Goal: Task Accomplishment & Management: Use online tool/utility

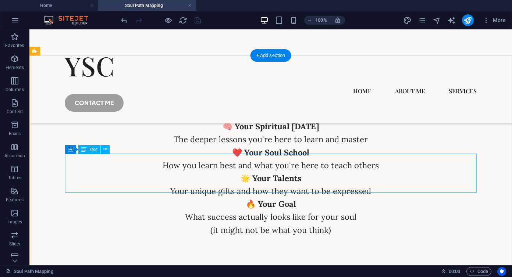
scroll to position [2383, 0]
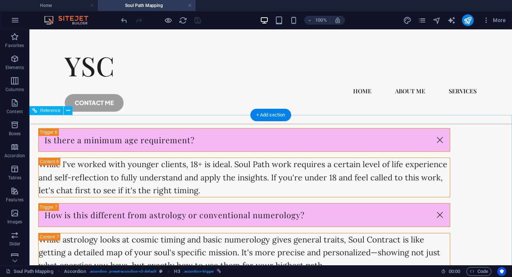
scroll to position [3260, 0]
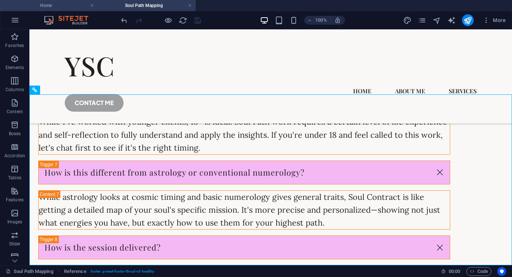
click at [47, 7] on h4 "Home" at bounding box center [49, 5] width 98 height 8
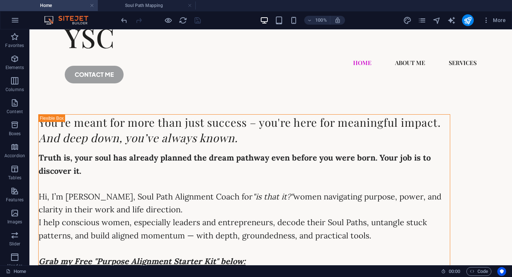
scroll to position [24, 0]
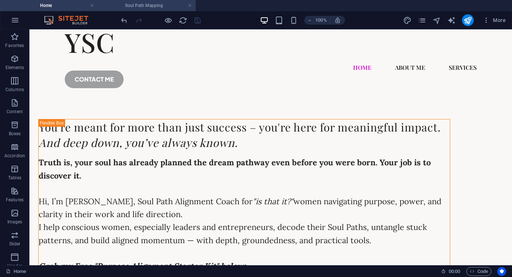
click at [160, 3] on h4 "Soul Path Mapping" at bounding box center [147, 5] width 98 height 8
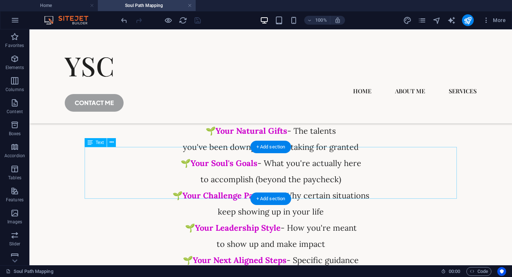
scroll to position [2053, 0]
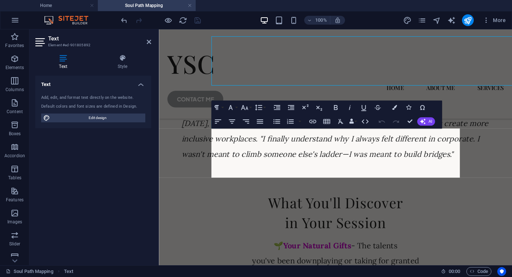
scroll to position [2150, 0]
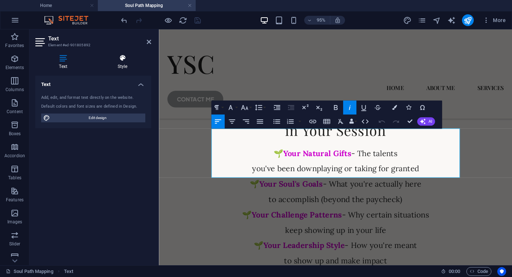
click at [121, 66] on h4 "Style" at bounding box center [122, 61] width 57 height 15
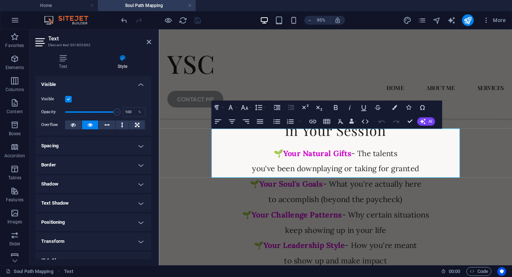
click at [71, 185] on h4 "Shadow" at bounding box center [93, 184] width 116 height 18
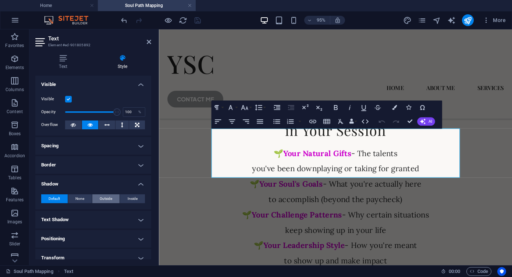
click at [102, 200] on span "Outside" at bounding box center [106, 199] width 13 height 9
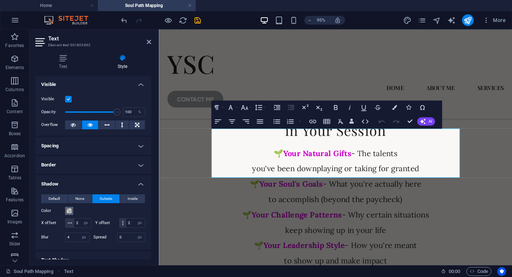
click at [65, 210] on button "Color" at bounding box center [69, 211] width 8 height 8
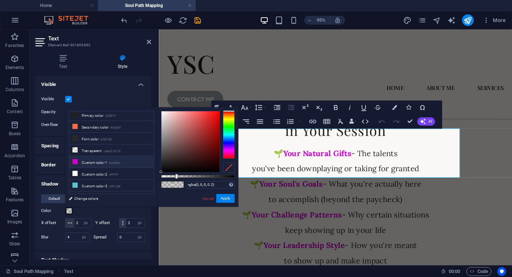
scroll to position [0, 0]
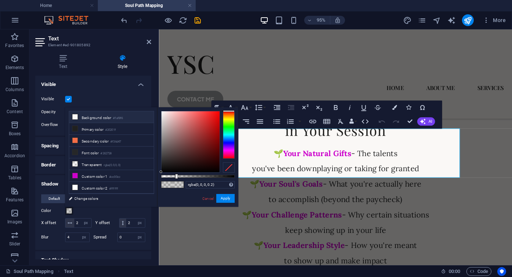
click at [100, 117] on li "Background color #faf8f6" at bounding box center [111, 117] width 85 height 12
type input "#faf8f6"
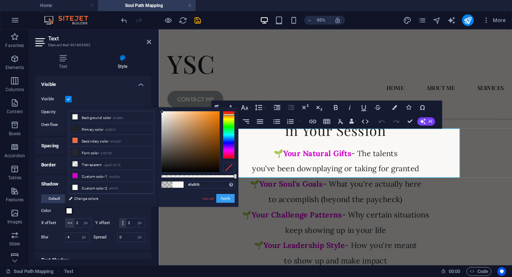
click at [225, 198] on button "Apply" at bounding box center [225, 198] width 18 height 9
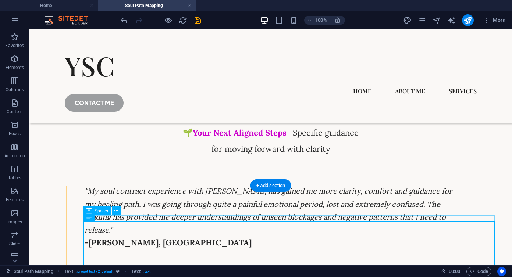
scroll to position [2053, 0]
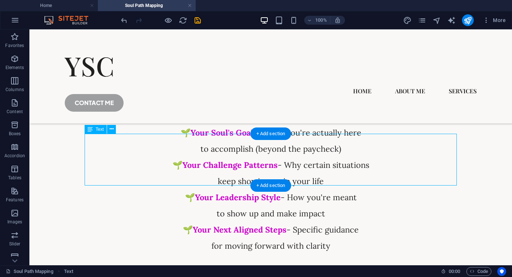
select select "px"
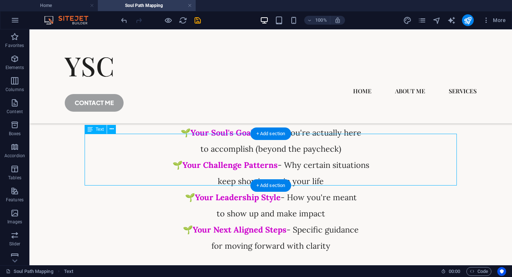
select select "px"
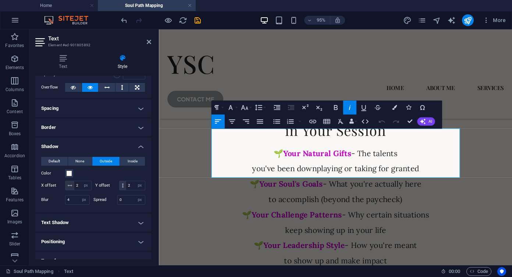
scroll to position [43, 0]
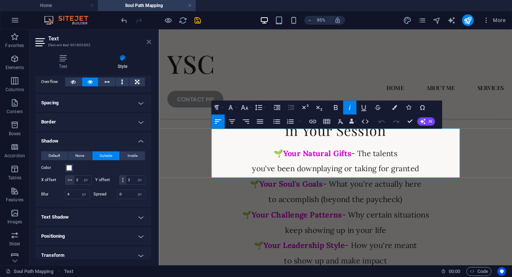
drag, startPoint x: 149, startPoint y: 41, endPoint x: 131, endPoint y: 60, distance: 26.3
click at [149, 41] on icon at bounding box center [149, 42] width 4 height 6
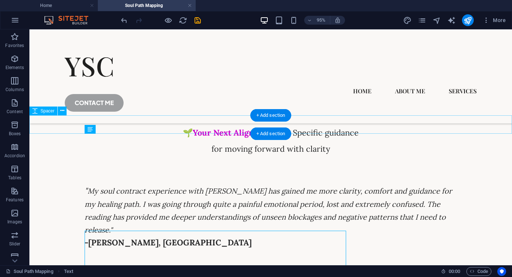
scroll to position [2053, 0]
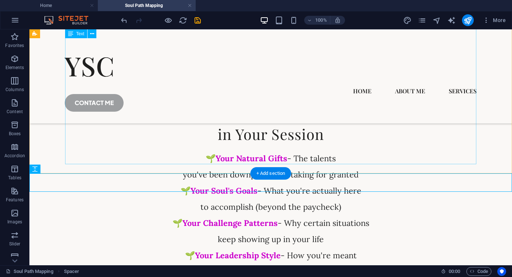
scroll to position [1993, 0]
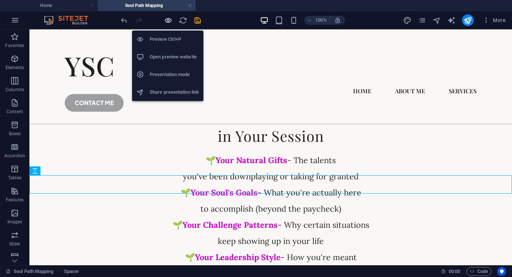
click at [170, 20] on icon "button" at bounding box center [168, 20] width 8 height 8
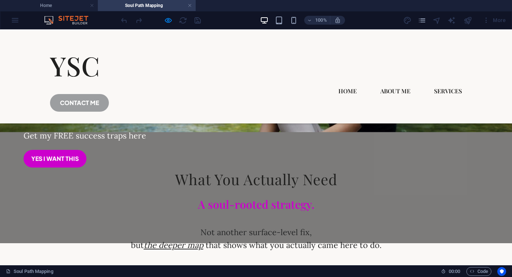
scroll to position [285, 0]
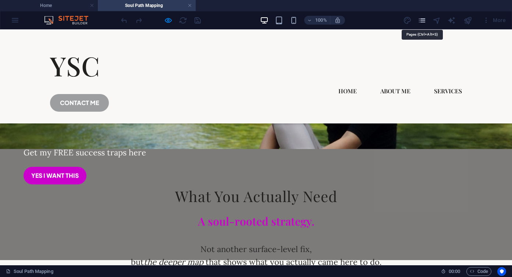
click at [424, 21] on icon "pages" at bounding box center [422, 20] width 8 height 8
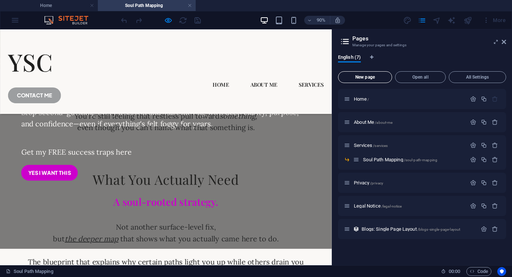
click at [379, 75] on span "New page" at bounding box center [364, 77] width 47 height 4
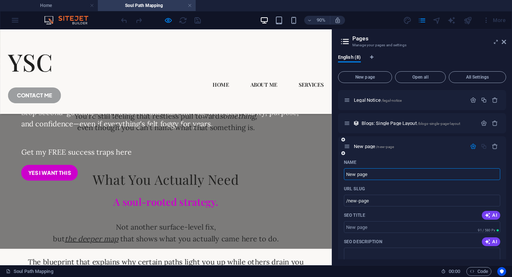
click at [452, 150] on div "New page /new-page" at bounding box center [405, 146] width 123 height 8
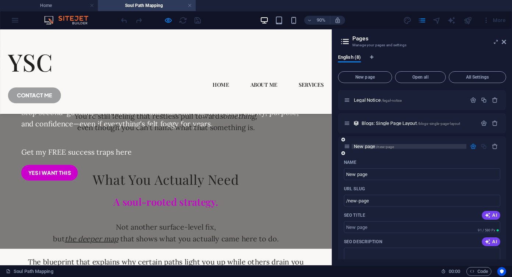
click at [370, 148] on span "New page /new-page" at bounding box center [374, 147] width 40 height 6
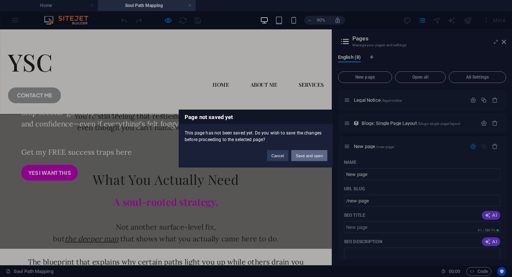
click at [304, 153] on button "Save and open" at bounding box center [309, 155] width 36 height 11
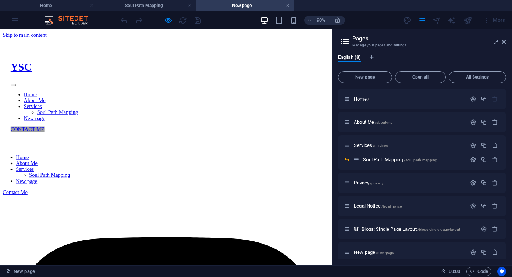
scroll to position [0, 0]
click at [239, 156] on div "Drop content here or Add elements Paste clipboard" at bounding box center [184, 156] width 363 height 0
click at [208, 156] on div "Drop content here or Add elements Paste clipboard" at bounding box center [184, 156] width 363 height 0
drag, startPoint x: 208, startPoint y: 104, endPoint x: 510, endPoint y: 57, distance: 306.1
click at [208, 156] on div "Drop content here or Add elements Paste clipboard" at bounding box center [184, 156] width 363 height 0
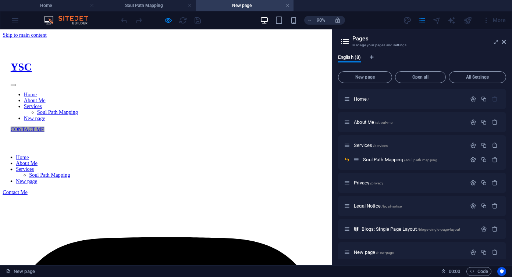
click at [208, 156] on div "Drop content here or Add elements Paste clipboard" at bounding box center [184, 156] width 363 height 0
click at [504, 43] on icon at bounding box center [504, 42] width 4 height 6
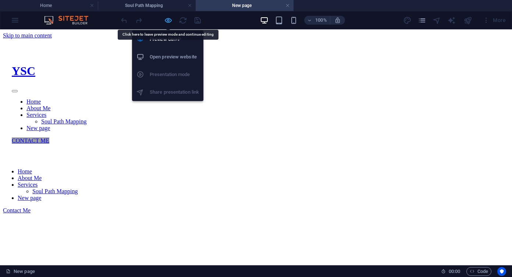
click at [167, 17] on icon "button" at bounding box center [168, 20] width 8 height 8
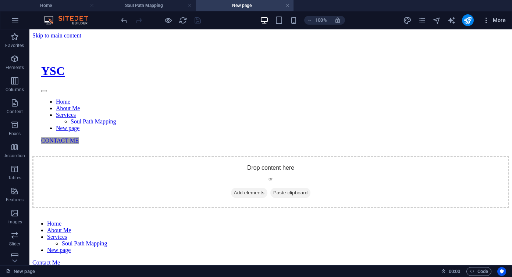
click at [489, 21] on icon "button" at bounding box center [486, 20] width 7 height 7
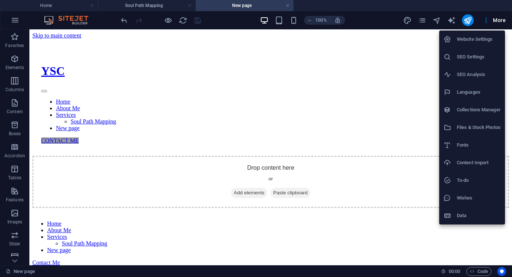
click at [485, 164] on h6 "Content Import" at bounding box center [479, 163] width 44 height 9
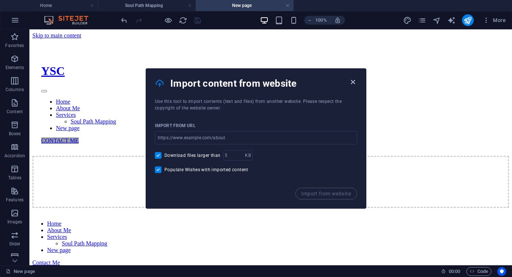
click at [354, 82] on icon "button" at bounding box center [353, 82] width 8 height 8
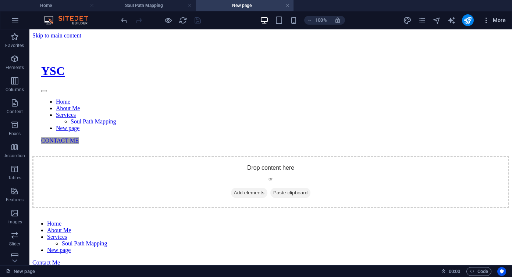
click at [488, 19] on icon "button" at bounding box center [486, 20] width 7 height 7
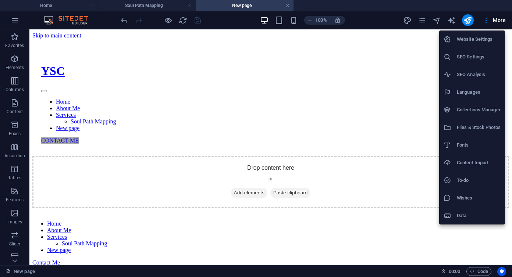
click at [327, 141] on div at bounding box center [256, 138] width 512 height 277
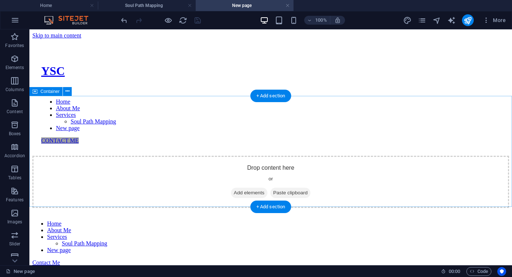
click at [267, 156] on div "Drop content here or Add elements Paste clipboard" at bounding box center [270, 182] width 477 height 52
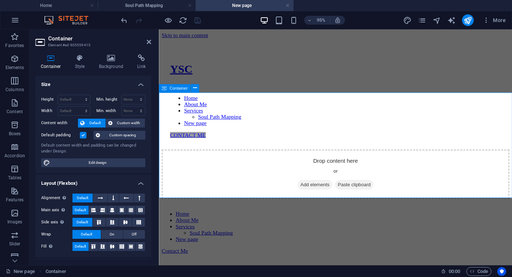
click at [374, 188] on span "Paste clipboard" at bounding box center [364, 193] width 40 height 10
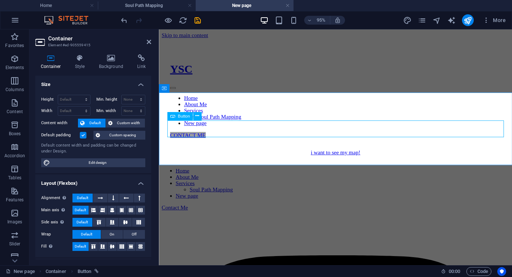
click at [265, 156] on div "i want to see my map!" at bounding box center [345, 159] width 366 height 7
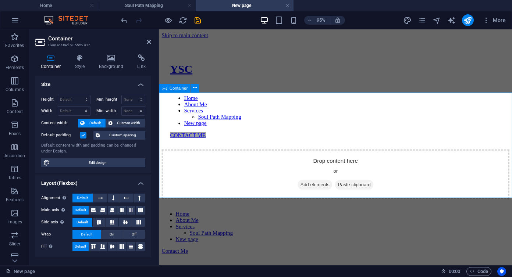
click at [330, 188] on span "Add elements" at bounding box center [323, 193] width 36 height 10
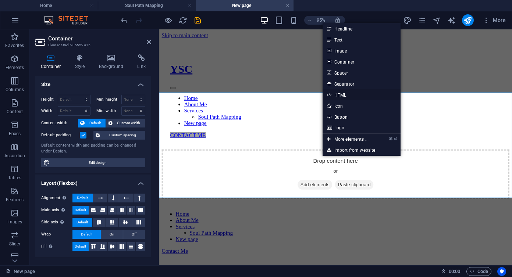
click at [337, 95] on link "HTML" at bounding box center [362, 94] width 78 height 11
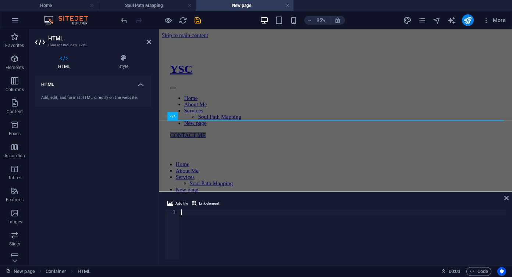
type textarea "From High-Achiever to Soul-Aligned Powerhouse"
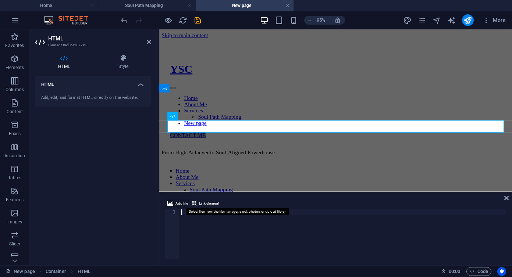
click at [177, 202] on span "Add file" at bounding box center [181, 203] width 13 height 9
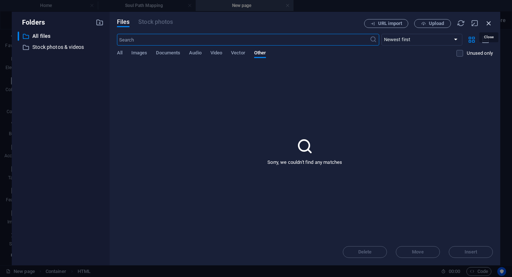
click at [490, 24] on icon "button" at bounding box center [489, 23] width 8 height 8
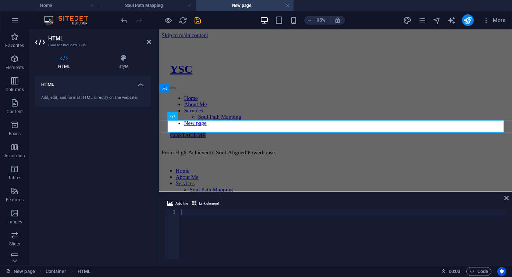
click at [203, 224] on div at bounding box center [343, 241] width 327 height 62
paste textarea "</html>"
type textarea "</html>"
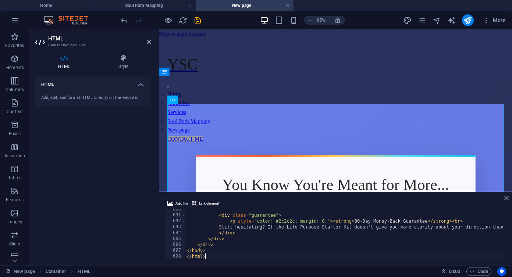
click at [507, 197] on icon at bounding box center [506, 198] width 4 height 6
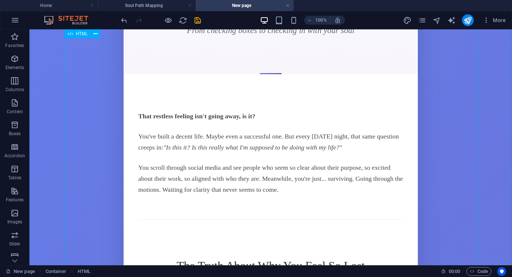
scroll to position [0, 0]
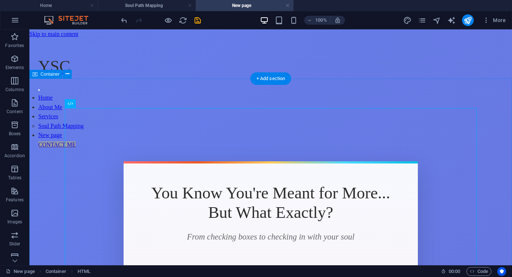
click at [67, 78] on icon at bounding box center [67, 74] width 4 height 8
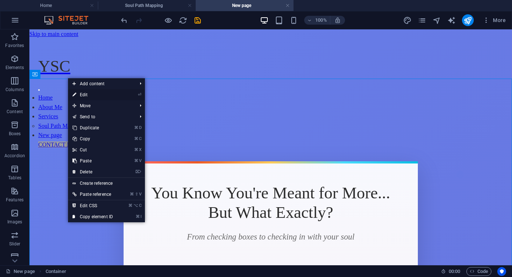
click at [89, 96] on link "⏎ Edit" at bounding box center [92, 94] width 49 height 11
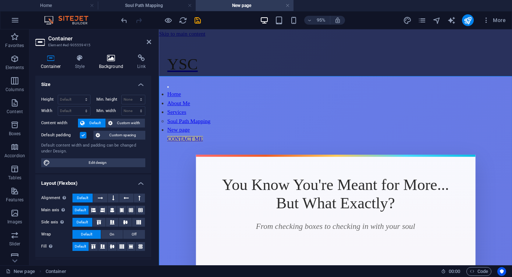
click at [107, 63] on h4 "Background" at bounding box center [112, 61] width 39 height 15
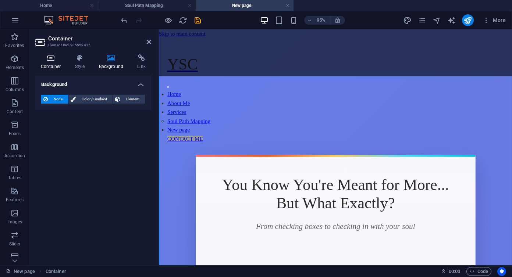
click at [49, 61] on icon at bounding box center [50, 57] width 31 height 7
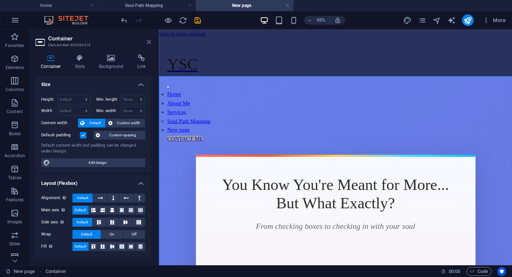
click at [148, 44] on icon at bounding box center [149, 42] width 4 height 6
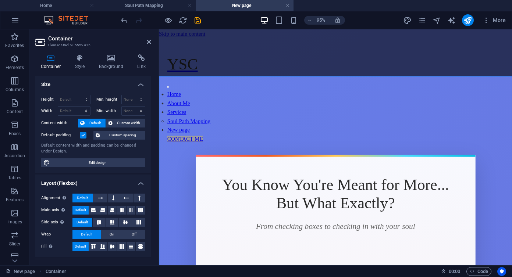
click at [82, 60] on icon at bounding box center [80, 57] width 21 height 7
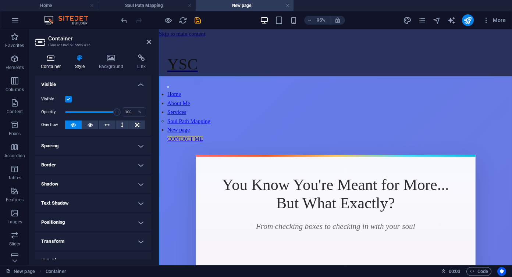
click at [55, 60] on icon at bounding box center [50, 57] width 31 height 7
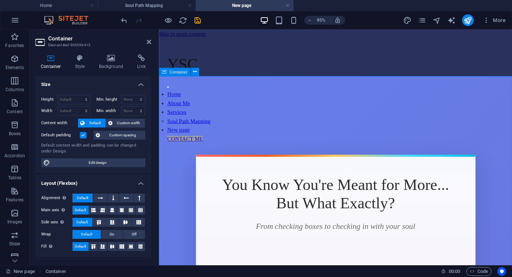
click at [150, 42] on icon at bounding box center [149, 42] width 4 height 6
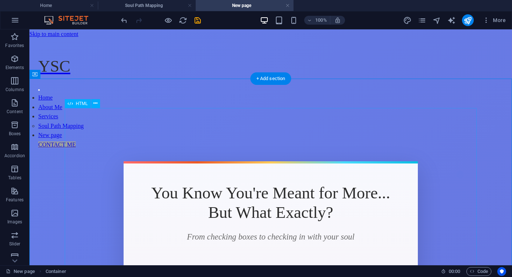
click at [98, 106] on button at bounding box center [95, 103] width 9 height 9
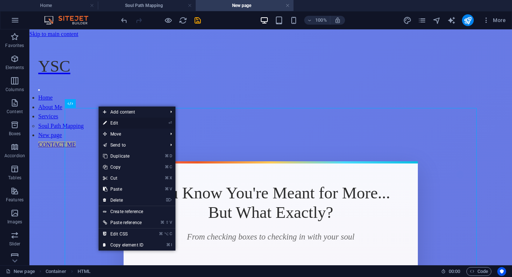
click at [115, 124] on link "⏎ Edit" at bounding box center [123, 123] width 49 height 11
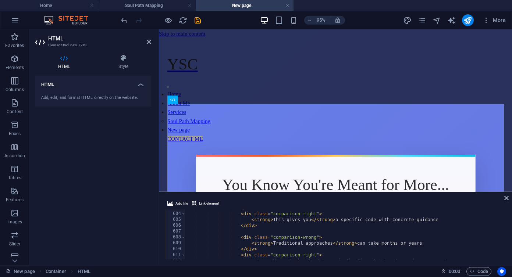
scroll to position [3548, 0]
click at [148, 41] on icon at bounding box center [149, 42] width 4 height 6
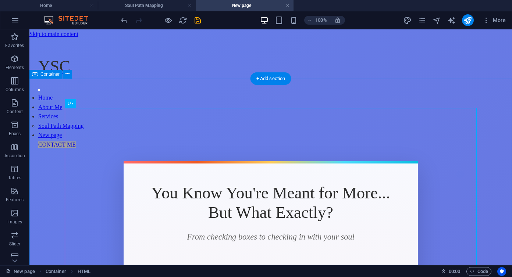
click at [94, 104] on icon at bounding box center [95, 104] width 4 height 8
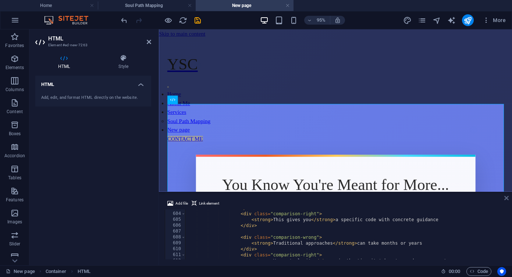
click at [506, 199] on icon at bounding box center [506, 198] width 4 height 6
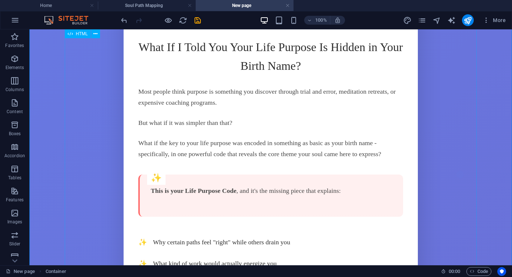
scroll to position [698, 0]
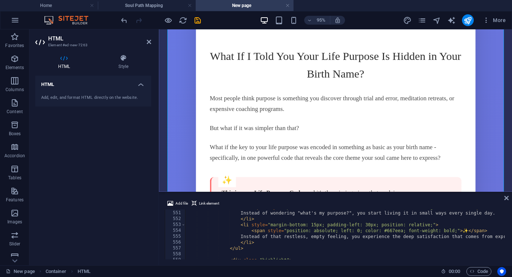
scroll to position [3236, 0]
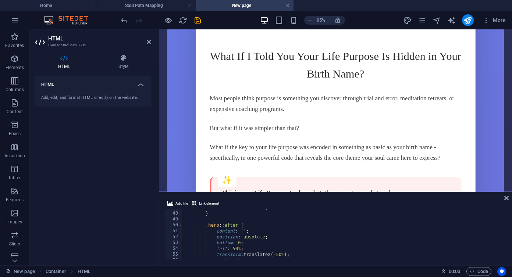
scroll to position [0, 0]
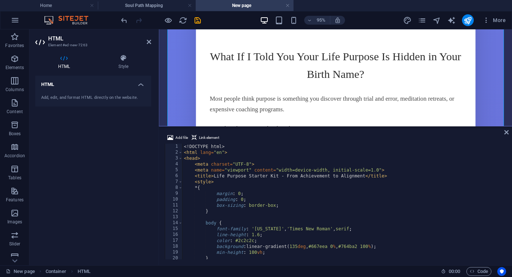
drag, startPoint x: 262, startPoint y: 193, endPoint x: 255, endPoint y: 125, distance: 67.6
click at [255, 125] on div "Container Container Placeholder Reference Button HTML Reference Add file Link e…" at bounding box center [335, 147] width 353 height 236
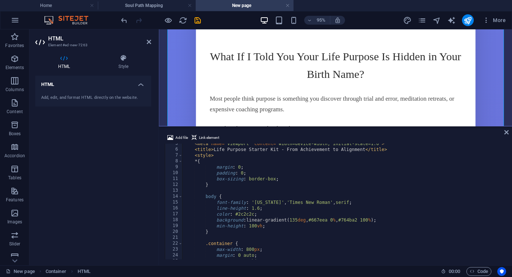
scroll to position [26, 0]
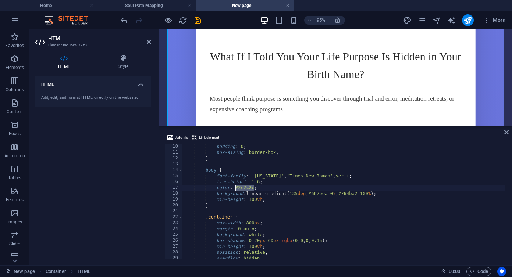
scroll to position [54, 0]
type textarea "background: linear-gradient(135deg, #667eea 0%, #764ba2 100%);"
drag, startPoint x: 309, startPoint y: 194, endPoint x: 291, endPoint y: 194, distance: 17.3
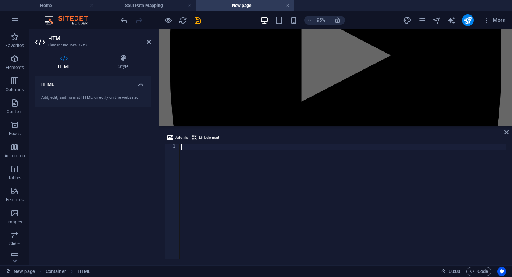
scroll to position [194, 0]
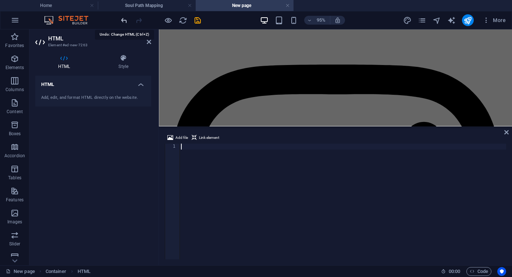
click at [125, 19] on icon "undo" at bounding box center [124, 20] width 8 height 8
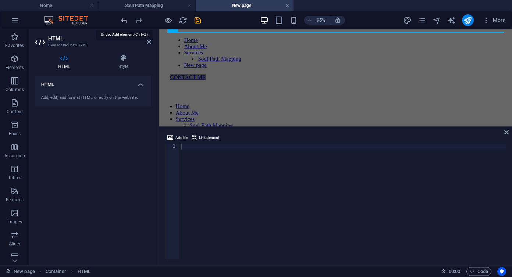
scroll to position [45, 0]
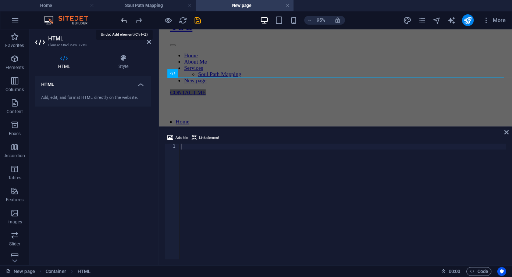
click at [126, 20] on icon "undo" at bounding box center [124, 20] width 8 height 8
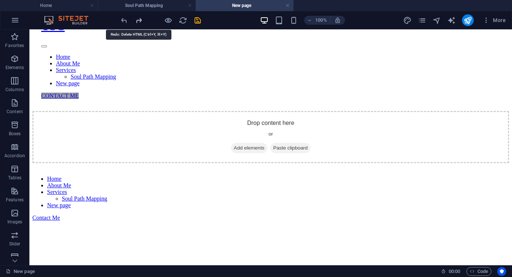
click at [141, 21] on icon "redo" at bounding box center [139, 20] width 8 height 8
click at [141, 21] on div at bounding box center [161, 20] width 82 height 12
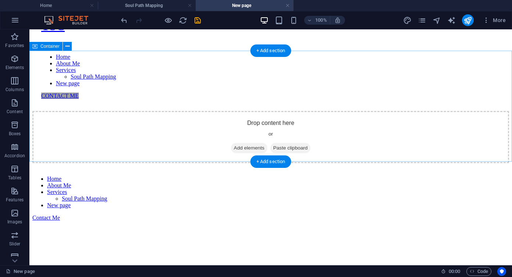
scroll to position [0, 0]
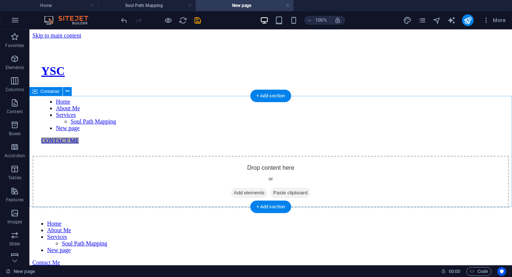
click at [263, 156] on div "Drop content here or Add elements Paste clipboard" at bounding box center [270, 182] width 477 height 52
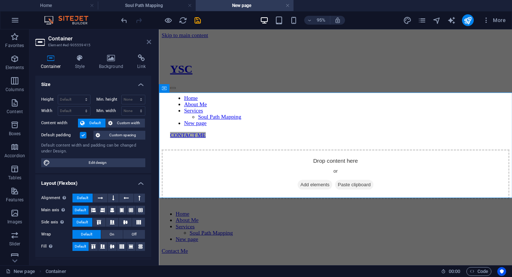
click at [149, 42] on icon at bounding box center [149, 42] width 4 height 6
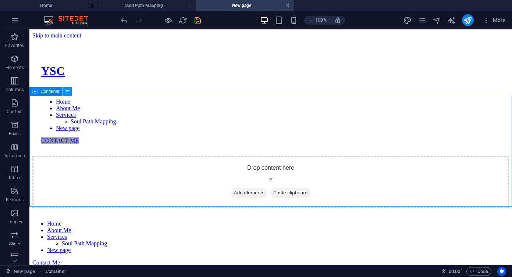
click at [66, 90] on icon at bounding box center [67, 92] width 4 height 8
click at [380, 158] on div "Drop content here or Add elements Paste clipboard" at bounding box center [270, 182] width 477 height 52
click at [249, 271] on div "New page Container" at bounding box center [220, 271] width 429 height 9
click at [478, 270] on span "Code" at bounding box center [479, 271] width 18 height 9
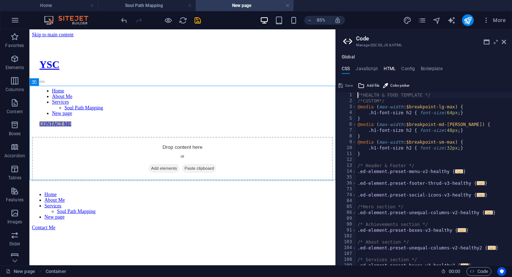
click at [392, 70] on h4 "HTML" at bounding box center [390, 70] width 12 height 8
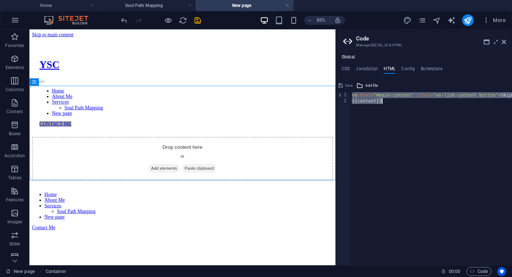
paste textarea
type textarea "<a href="#main-content" class="wv-link-content button">Skip to main content</a>"
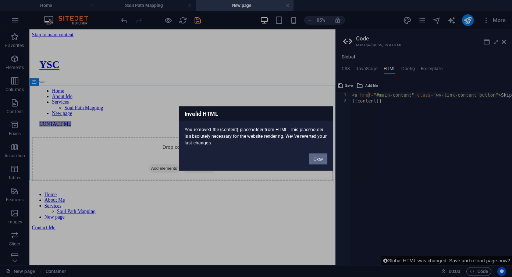
click at [316, 157] on button "Okay" at bounding box center [318, 159] width 18 height 11
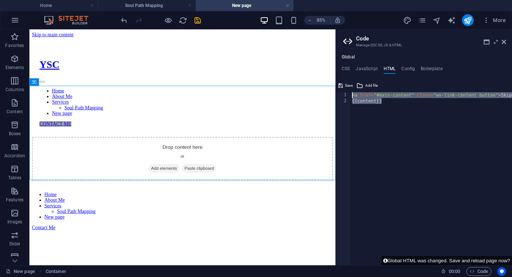
drag, startPoint x: 386, startPoint y: 104, endPoint x: 347, endPoint y: 96, distance: 39.3
click at [347, 96] on div "{{content}} 1 2 < a href = "#main-content" class = "wv-link-content button" > S…" at bounding box center [424, 178] width 176 height 173
type textarea "<a href="#main-content" class="wv-link-content button">Skip to main content</a>…"
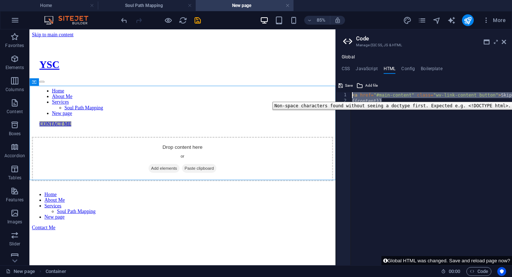
paste textarea
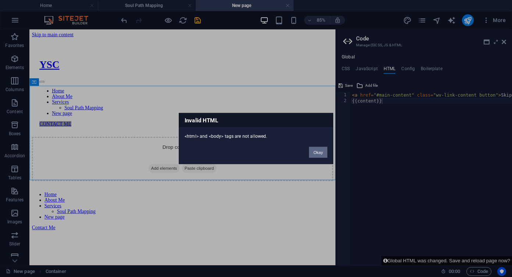
click at [315, 155] on button "Okay" at bounding box center [318, 152] width 18 height 11
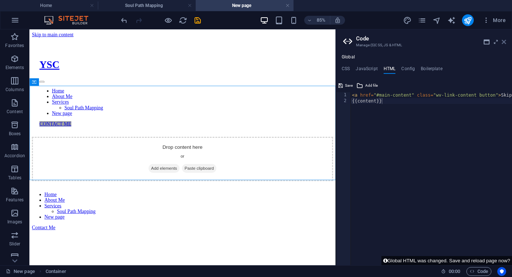
click at [504, 43] on icon at bounding box center [504, 42] width 4 height 6
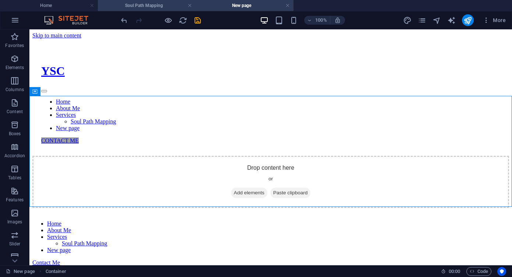
click at [170, 9] on h4 "Soul Path Mapping" at bounding box center [147, 5] width 98 height 8
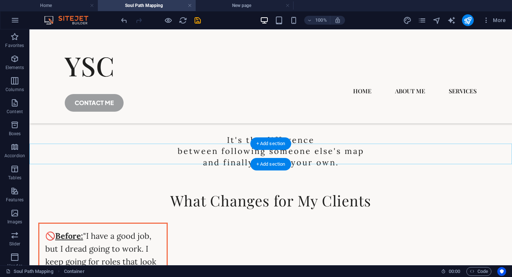
scroll to position [1034, 0]
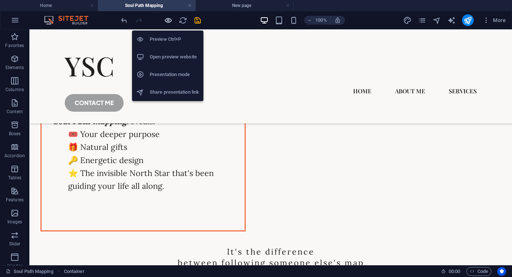
click at [170, 21] on icon "button" at bounding box center [168, 20] width 8 height 8
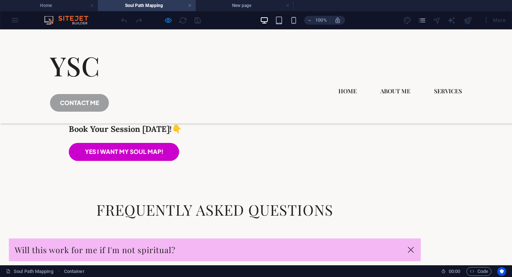
scroll to position [2704, 0]
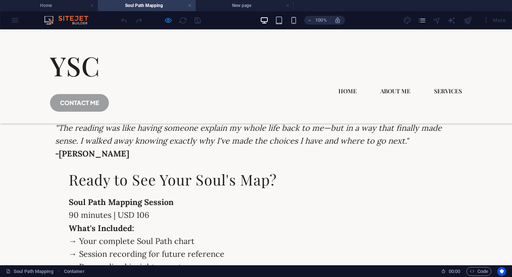
scroll to position [2494, 0]
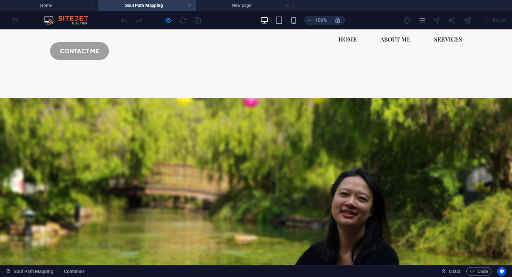
scroll to position [53, 0]
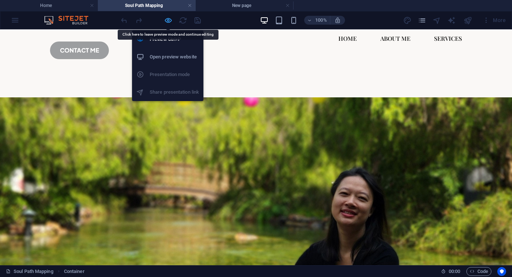
click at [167, 19] on icon "button" at bounding box center [168, 20] width 8 height 8
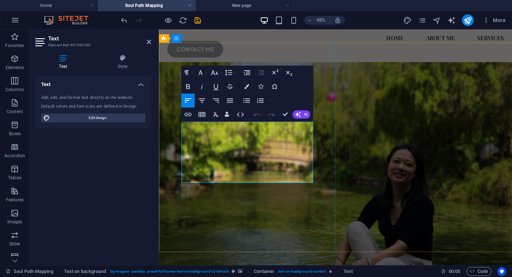
drag, startPoint x: 210, startPoint y: 184, endPoint x: 182, endPoint y: 132, distance: 58.3
click at [141, 84] on h4 "Text" at bounding box center [93, 82] width 116 height 13
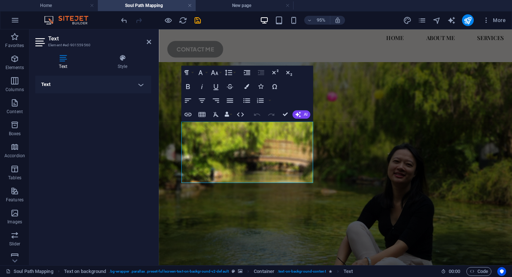
click at [141, 84] on h4 "Text" at bounding box center [93, 85] width 116 height 18
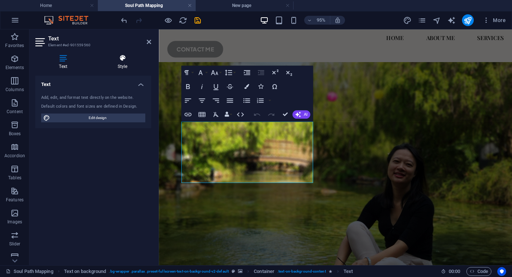
click at [124, 64] on h4 "Style" at bounding box center [122, 61] width 57 height 15
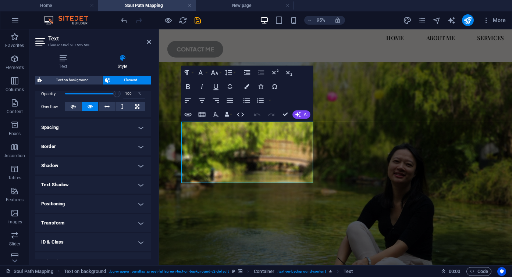
scroll to position [118, 0]
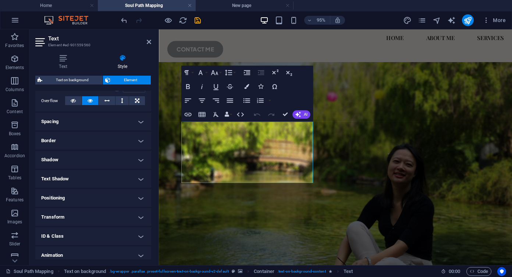
click at [404, 140] on figure at bounding box center [345, 181] width 372 height 235
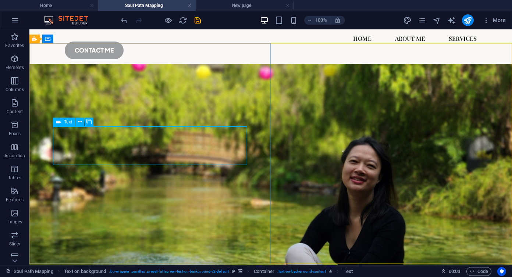
click at [63, 123] on div "Text" at bounding box center [64, 122] width 22 height 9
click at [78, 122] on icon at bounding box center [80, 122] width 4 height 8
click at [57, 122] on icon at bounding box center [58, 122] width 5 height 9
click at [67, 122] on span "Text" at bounding box center [68, 122] width 8 height 4
click at [81, 122] on icon at bounding box center [80, 122] width 4 height 8
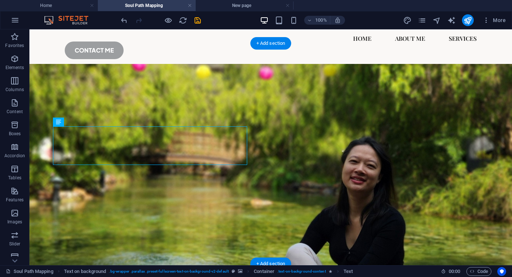
click at [377, 88] on figure at bounding box center [270, 178] width 483 height 228
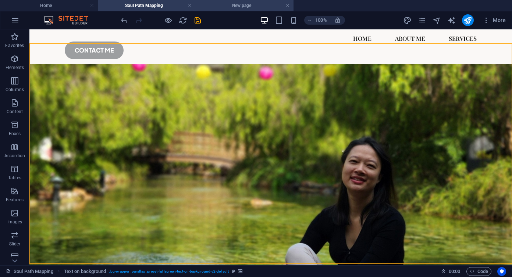
click at [231, 8] on h4 "New page" at bounding box center [245, 5] width 98 height 8
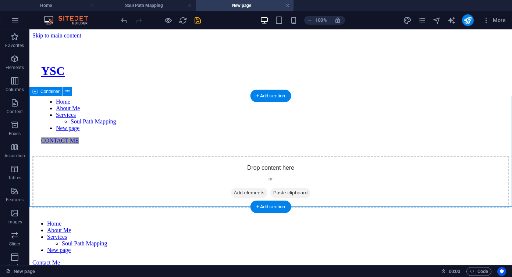
click at [270, 156] on div "Drop content here or Add elements Paste clipboard" at bounding box center [270, 182] width 477 height 52
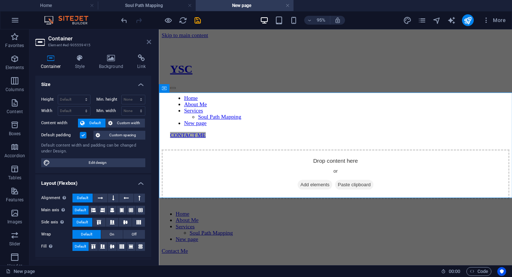
click at [150, 42] on icon at bounding box center [149, 42] width 4 height 6
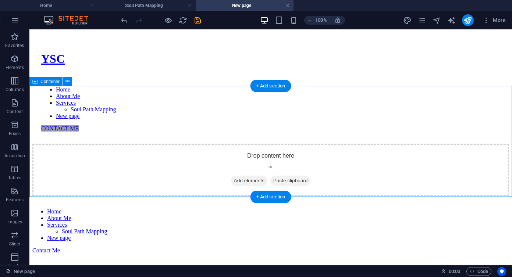
scroll to position [13, 0]
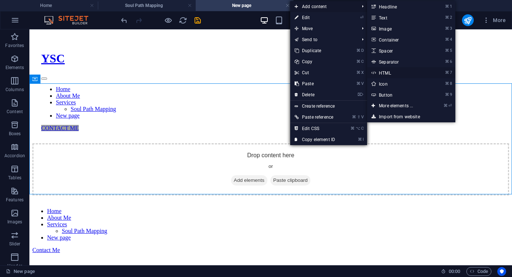
click at [397, 75] on link "⌘ 7 HTML" at bounding box center [397, 72] width 61 height 11
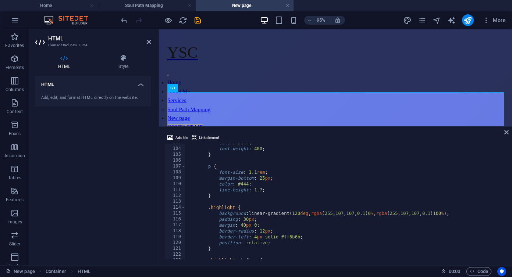
scroll to position [604, 0]
type textarea "background: linear-gradient(120deg, rgba(255, 107, 107, 0.1) 0%, rgba(255, 107,…"
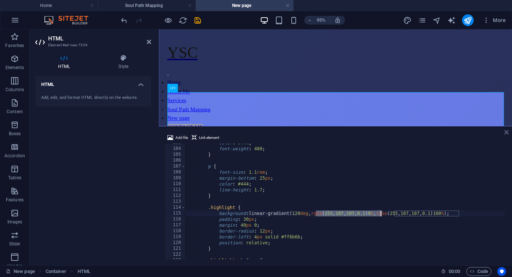
click at [506, 134] on icon at bounding box center [506, 133] width 4 height 6
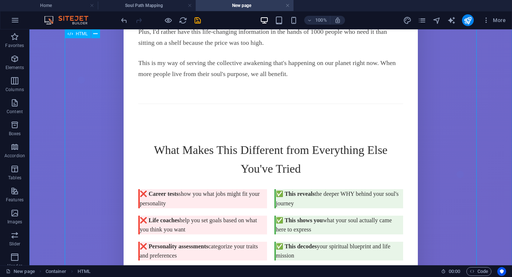
scroll to position [2280, 0]
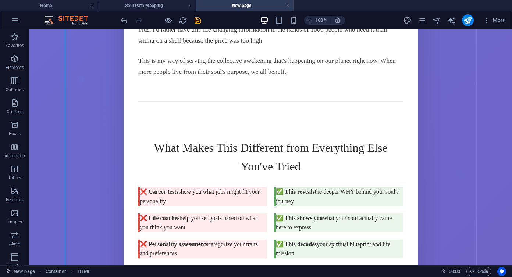
click at [289, 5] on link at bounding box center [288, 5] width 4 height 7
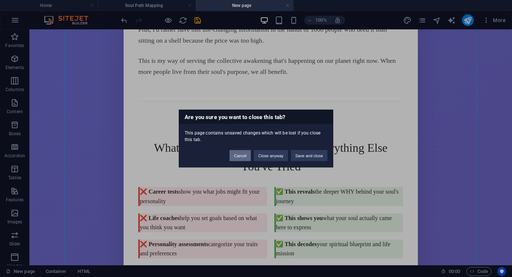
click at [239, 157] on button "Cancel" at bounding box center [240, 155] width 21 height 11
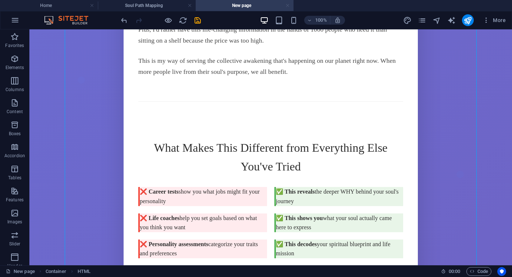
click at [288, 5] on link at bounding box center [288, 5] width 4 height 7
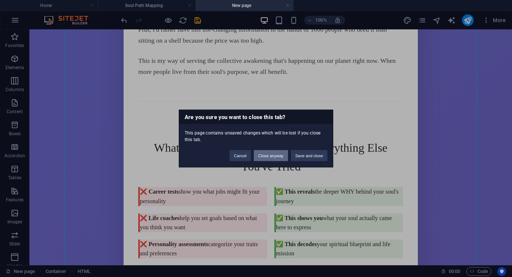
click at [276, 156] on button "Close anyway" at bounding box center [271, 155] width 34 height 11
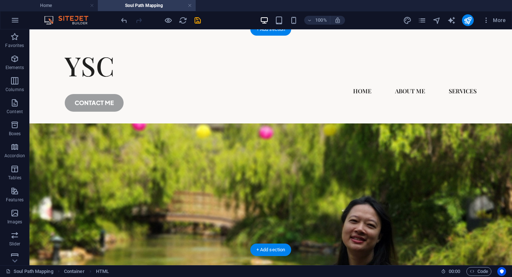
scroll to position [53, 0]
